Goal: Transaction & Acquisition: Subscribe to service/newsletter

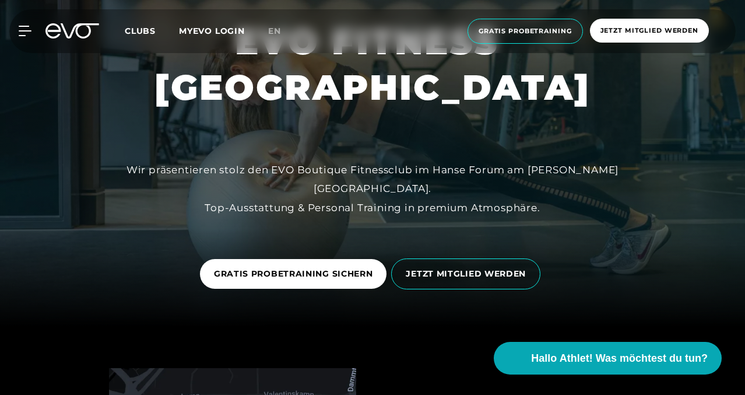
click at [156, 30] on span "Clubs" at bounding box center [140, 31] width 31 height 10
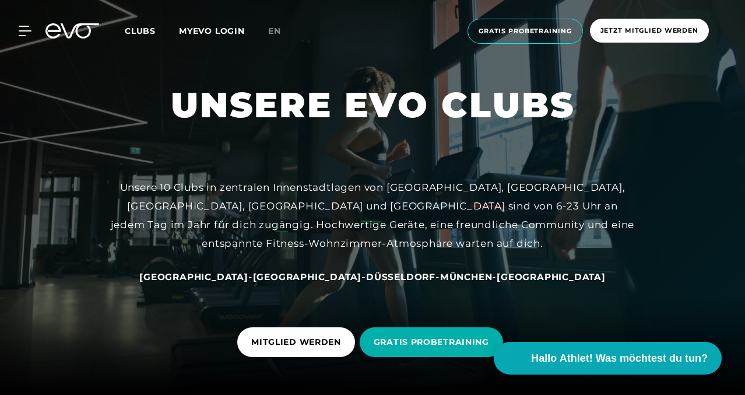
click at [156, 30] on span "Clubs" at bounding box center [140, 31] width 31 height 10
click at [620, 24] on span "Jetzt Mitglied werden" at bounding box center [649, 31] width 119 height 24
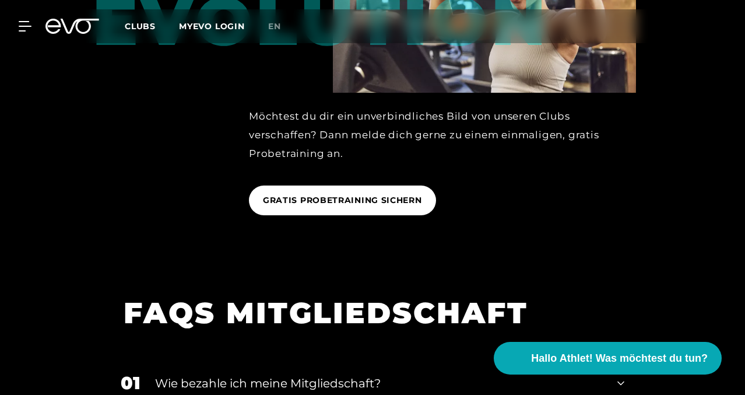
scroll to position [1436, 0]
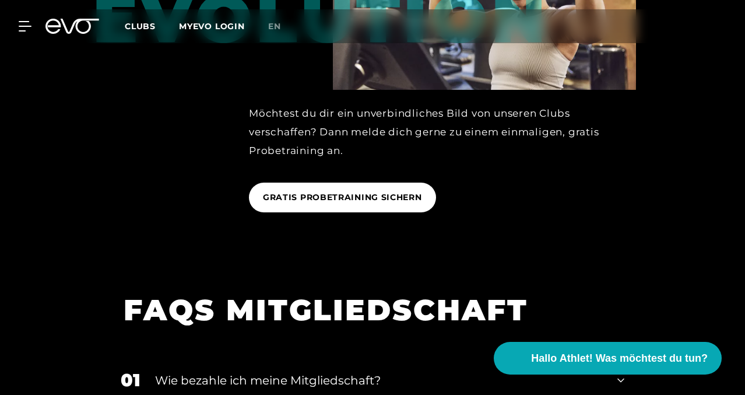
click at [490, 355] on div "01 Wie bezahle ich meine Mitgliedschaft?" at bounding box center [372, 380] width 527 height 50
click at [489, 371] on div "Wie bezahle ich meine Mitgliedschaft?" at bounding box center [379, 379] width 448 height 17
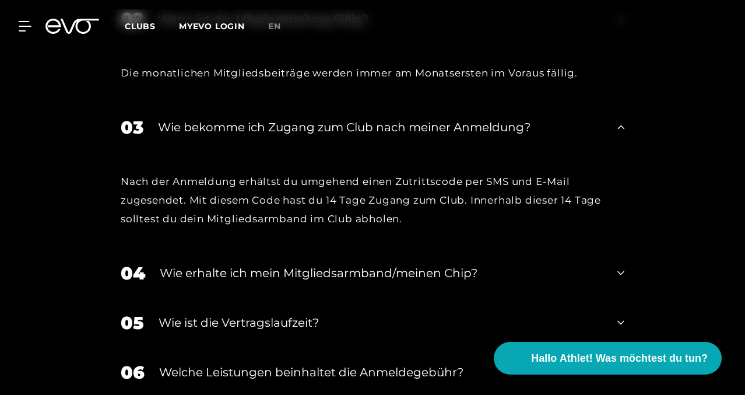
scroll to position [1474, 0]
